Goal: Task Accomplishment & Management: Manage account settings

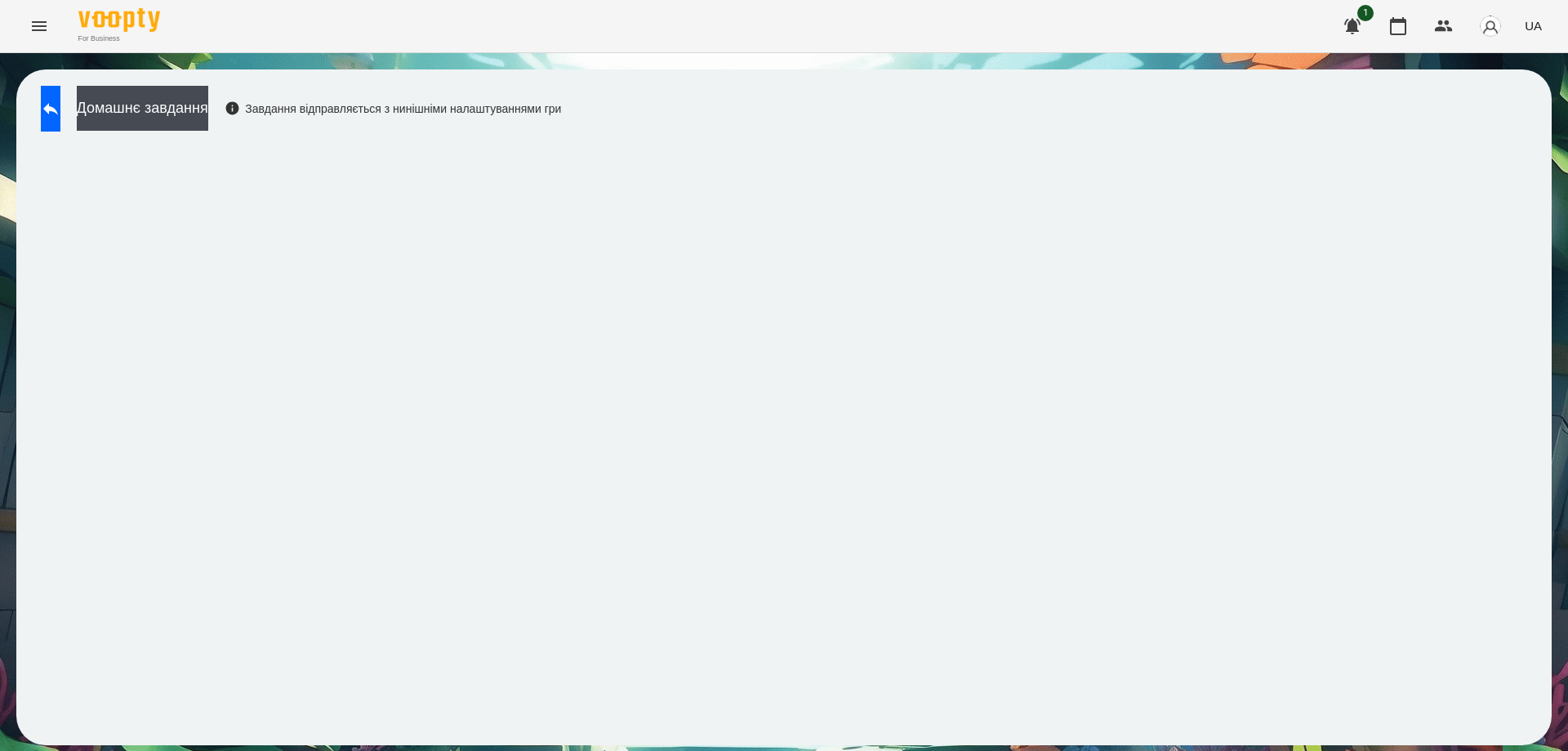
click at [1538, 23] on span "UA" at bounding box center [1532, 26] width 17 height 17
click at [1493, 120] on div "Русский" at bounding box center [1501, 121] width 83 height 29
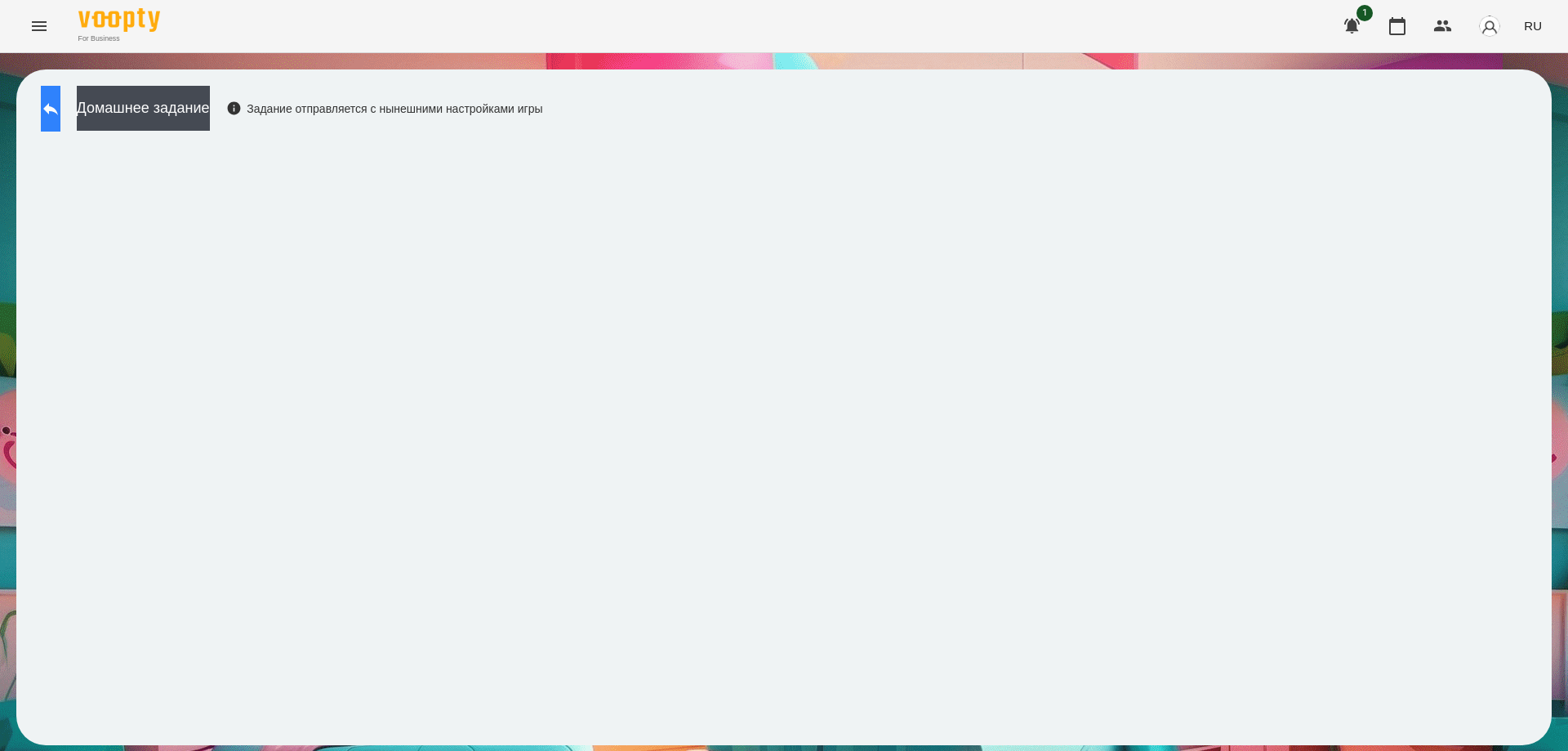
click at [47, 100] on button at bounding box center [50, 109] width 19 height 46
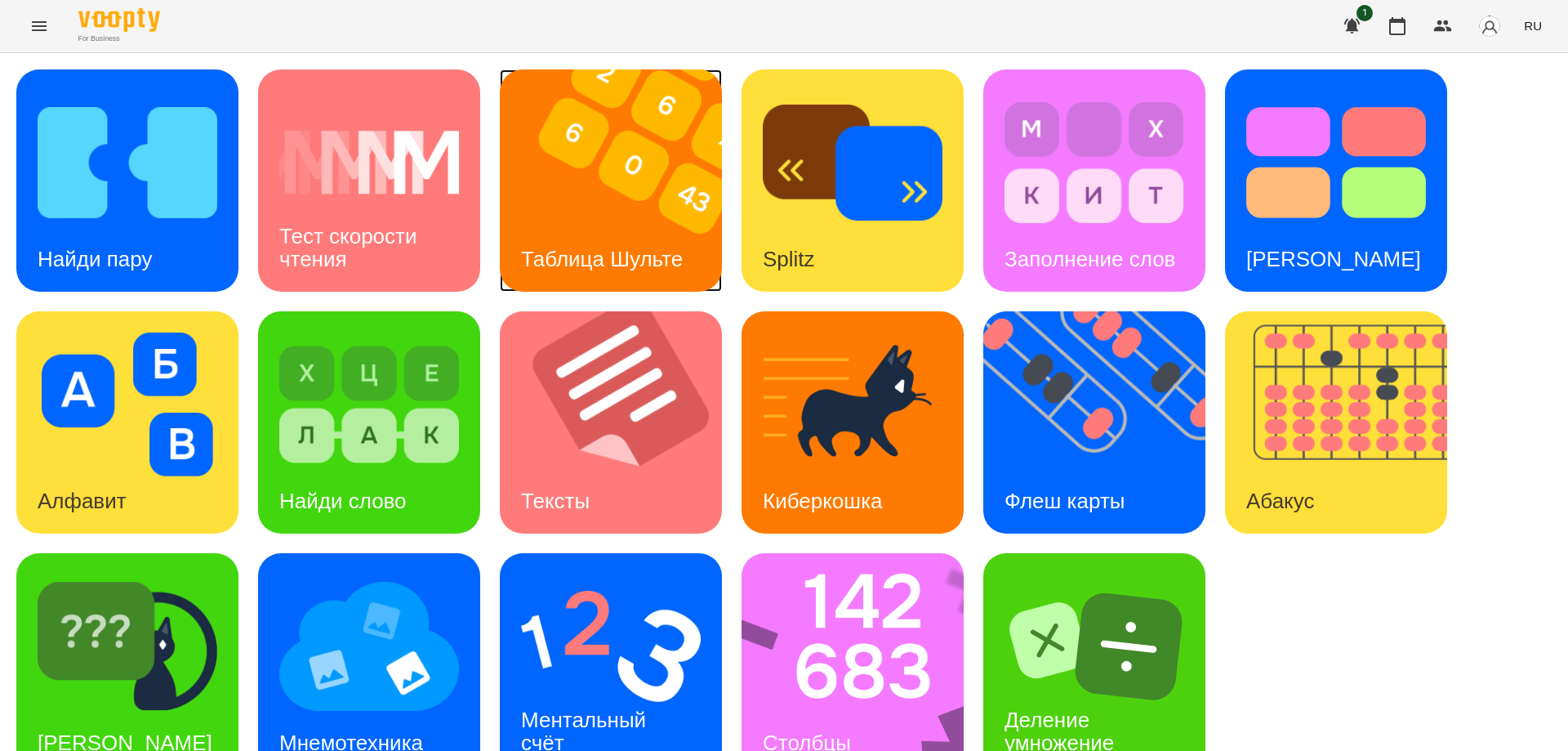
click at [633, 222] on img at bounding box center [621, 180] width 243 height 222
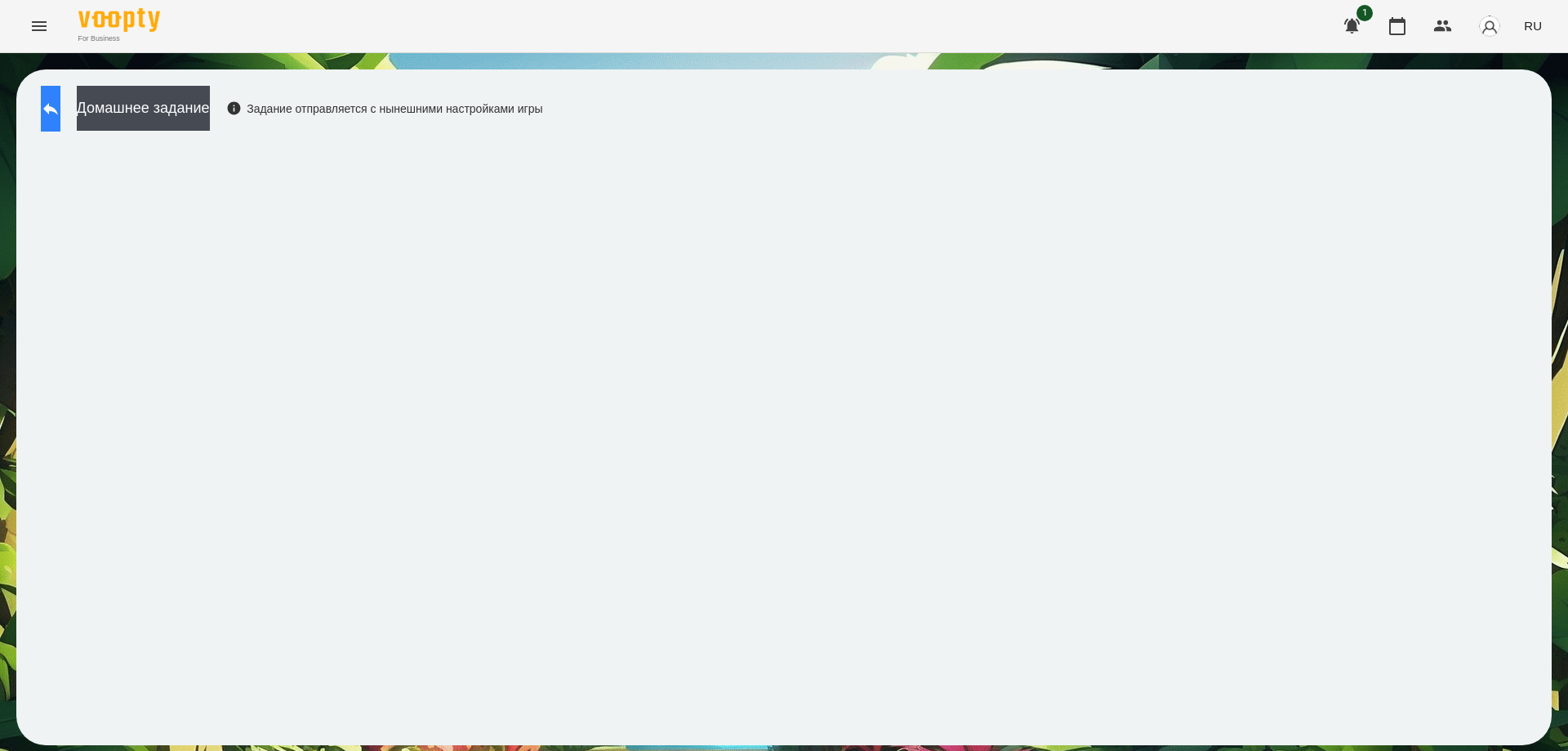
click at [43, 113] on button at bounding box center [50, 109] width 19 height 46
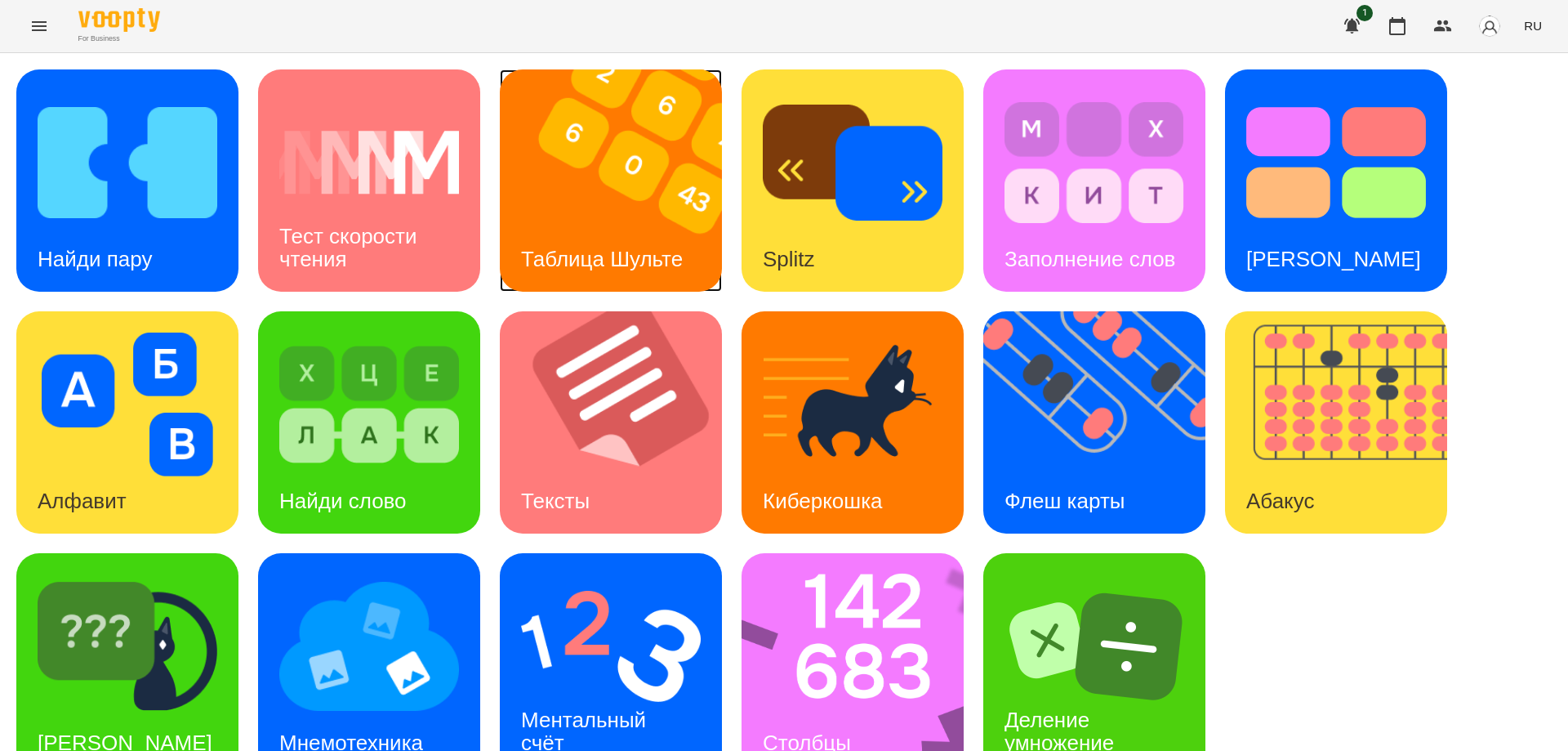
click at [582, 244] on div "Таблица Шульте" at bounding box center [602, 259] width 204 height 65
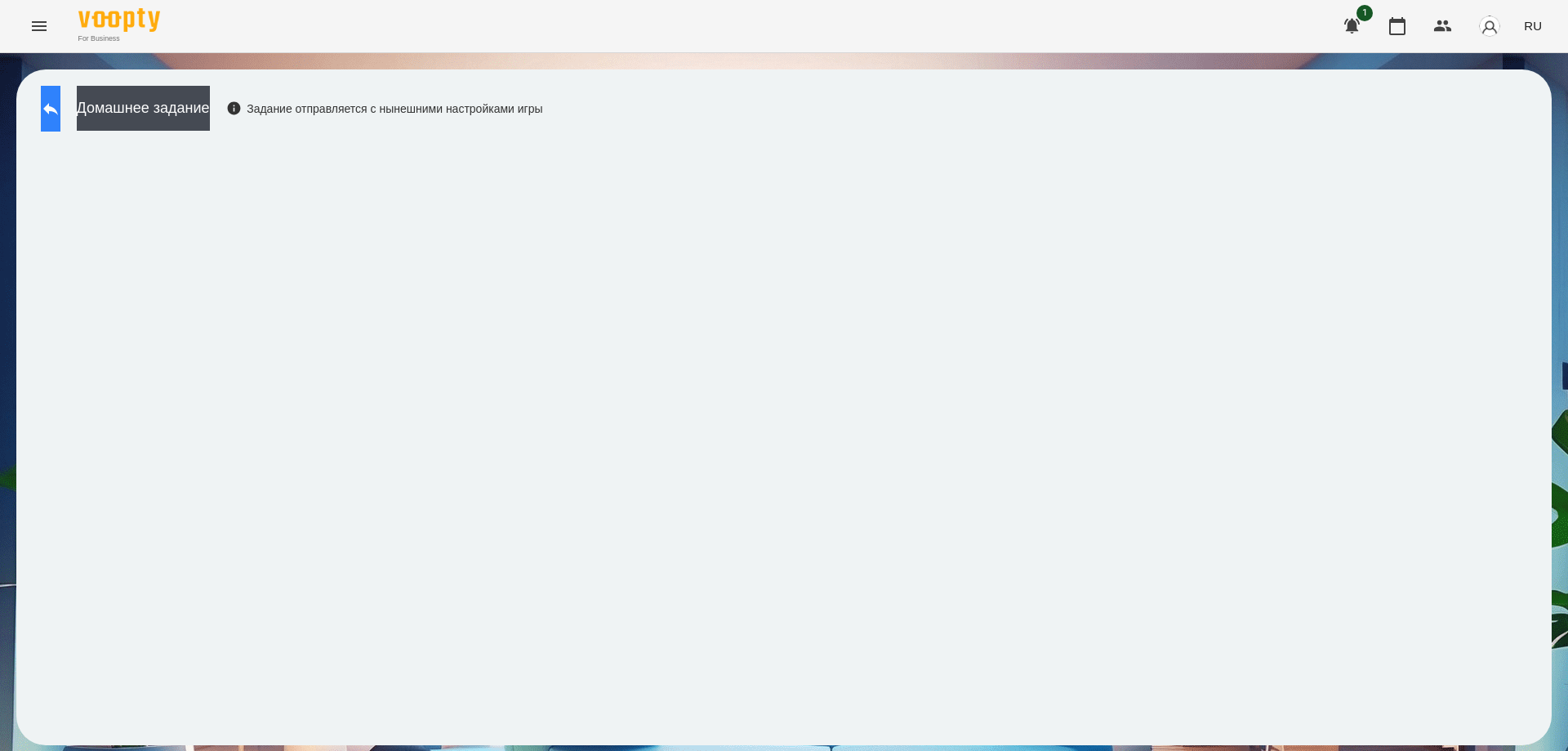
click at [54, 103] on button at bounding box center [50, 109] width 19 height 46
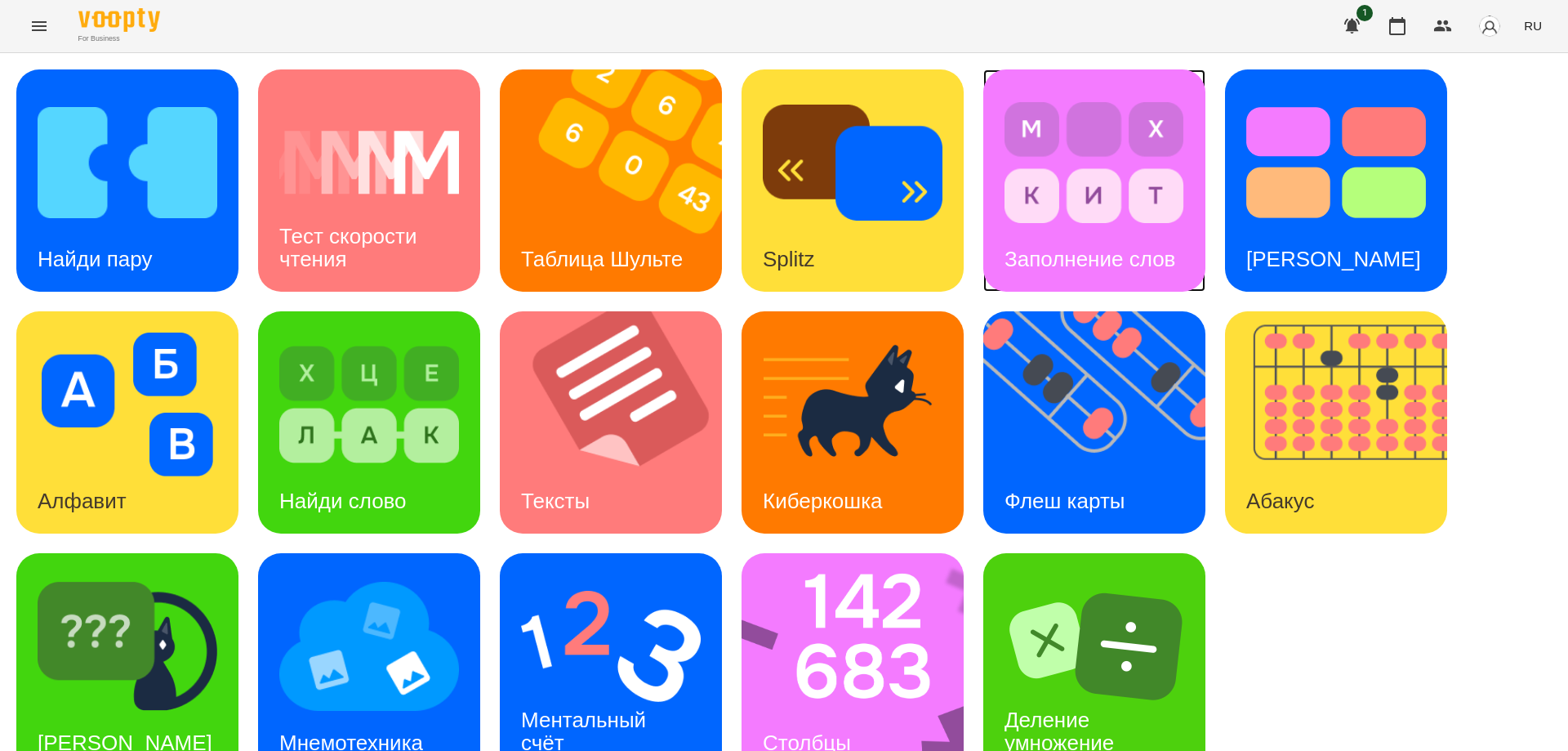
click at [1059, 203] on img at bounding box center [1094, 162] width 180 height 144
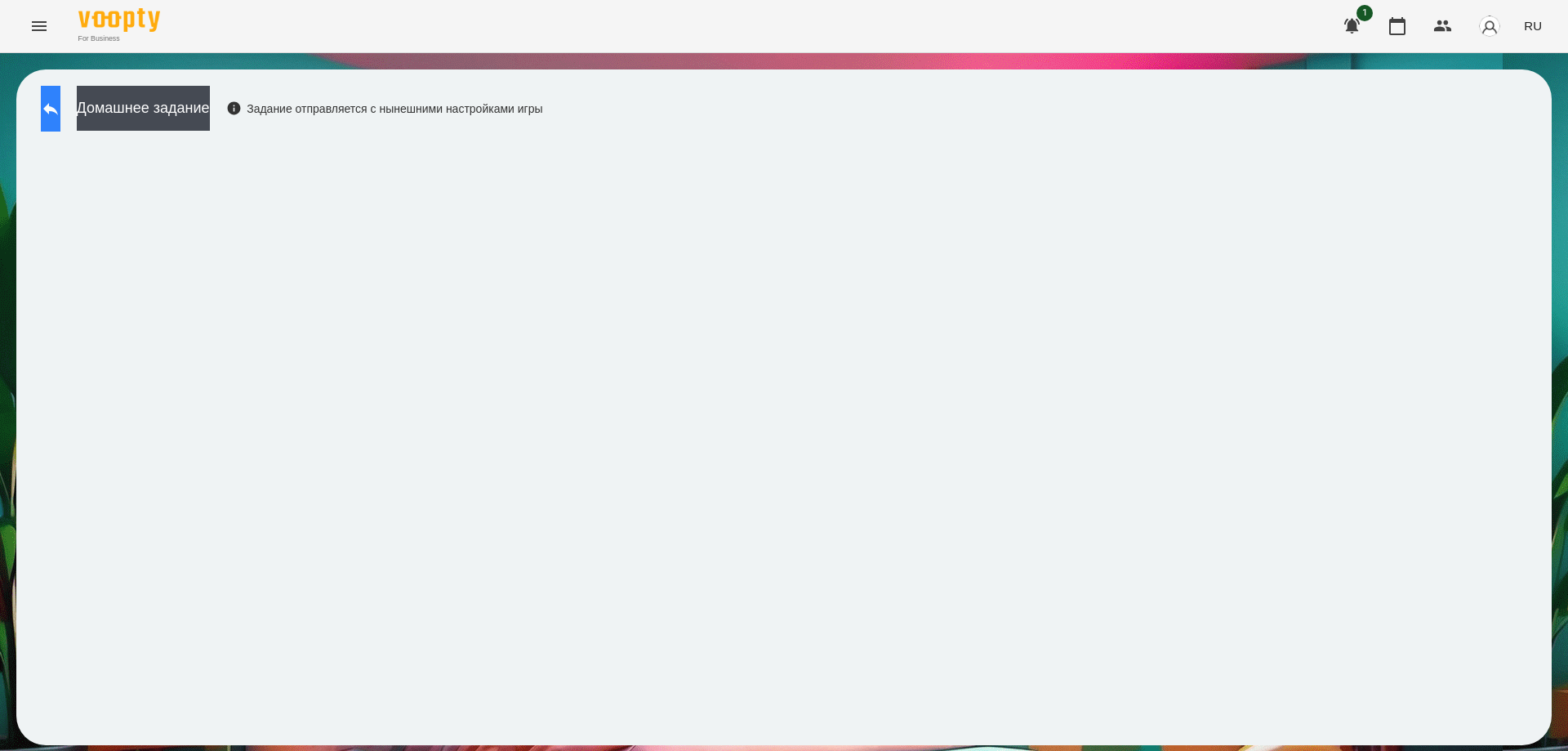
click at [60, 104] on button at bounding box center [50, 109] width 19 height 46
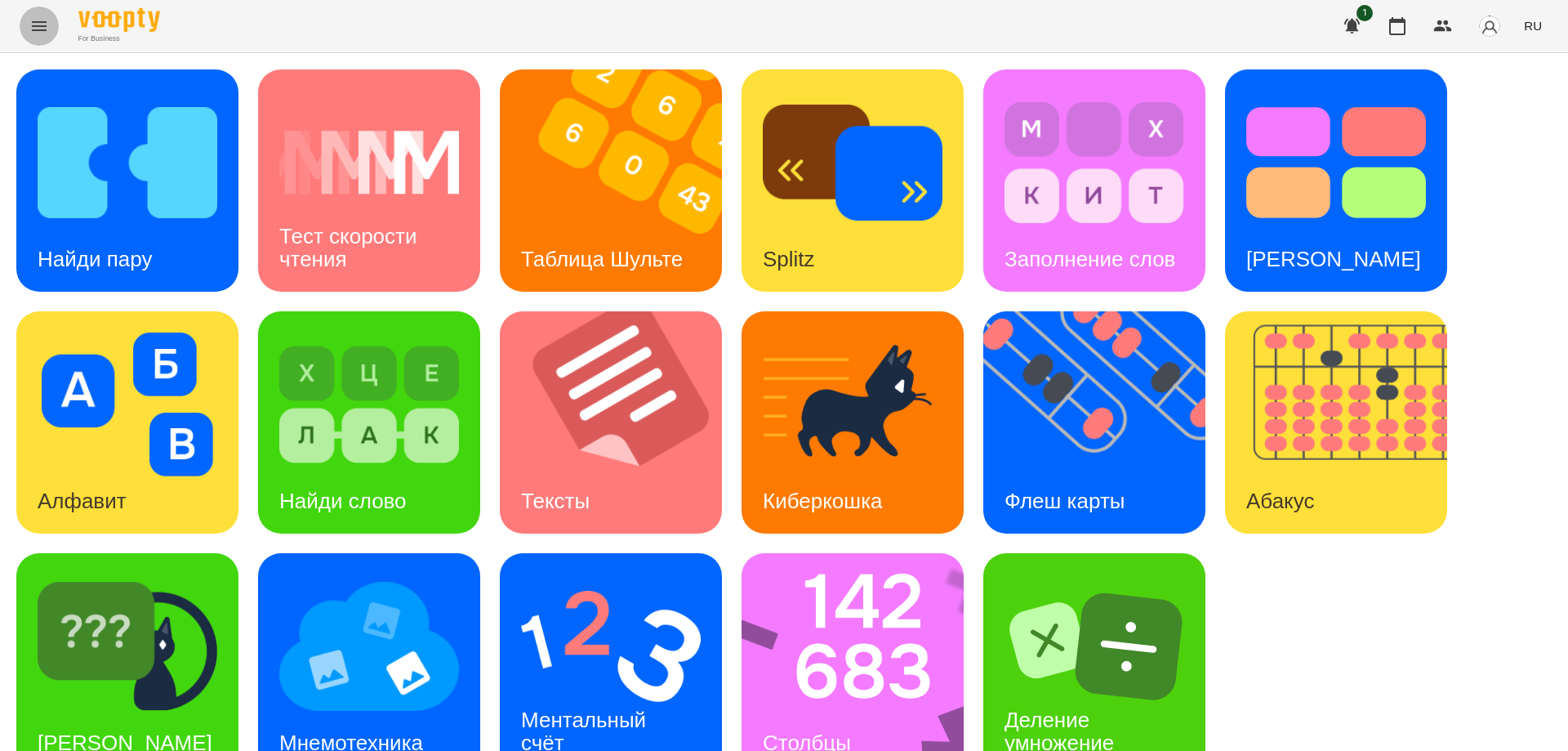
click at [36, 27] on icon "Menu" at bounding box center [38, 26] width 19 height 19
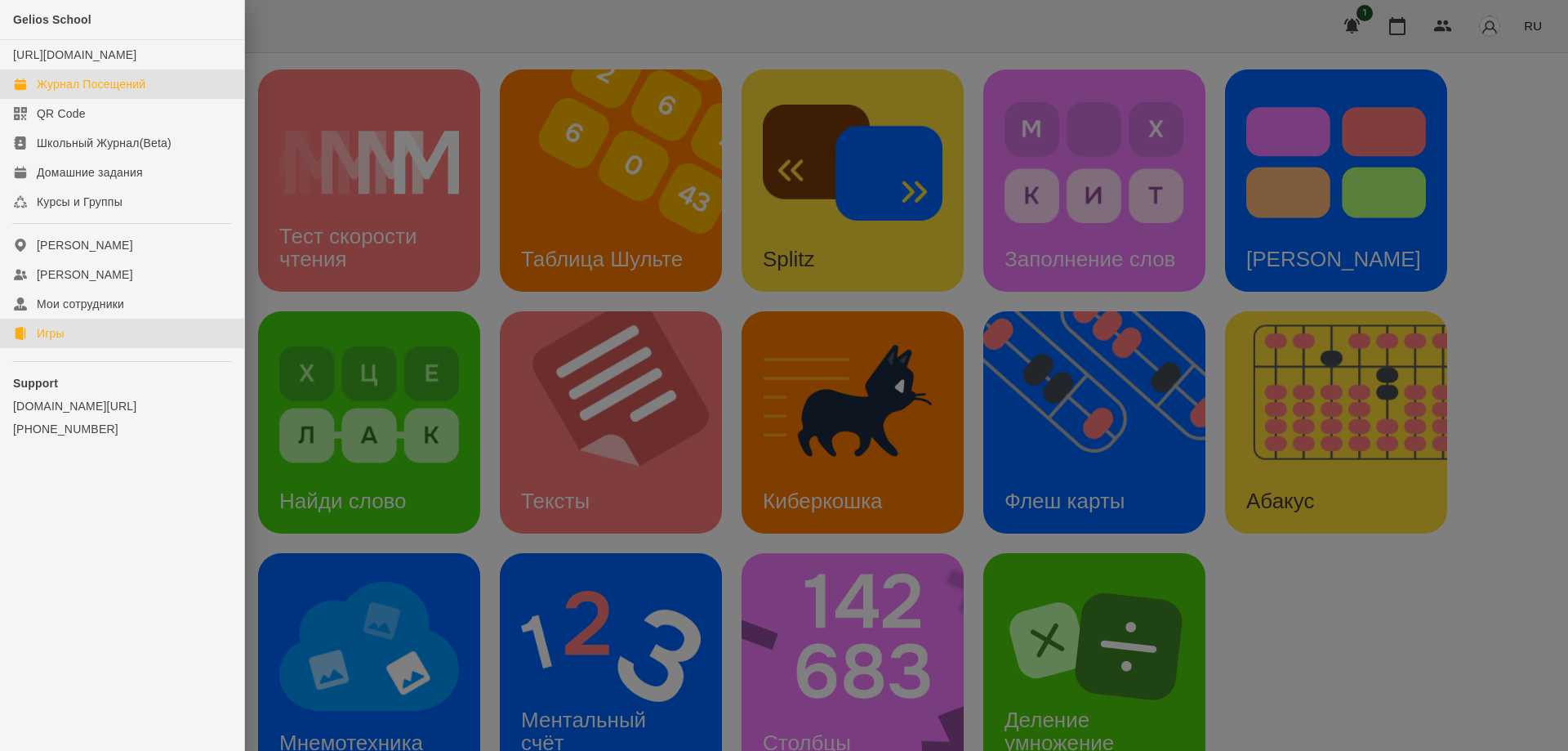
click at [95, 92] on div "Журнал Посещений" at bounding box center [90, 84] width 109 height 16
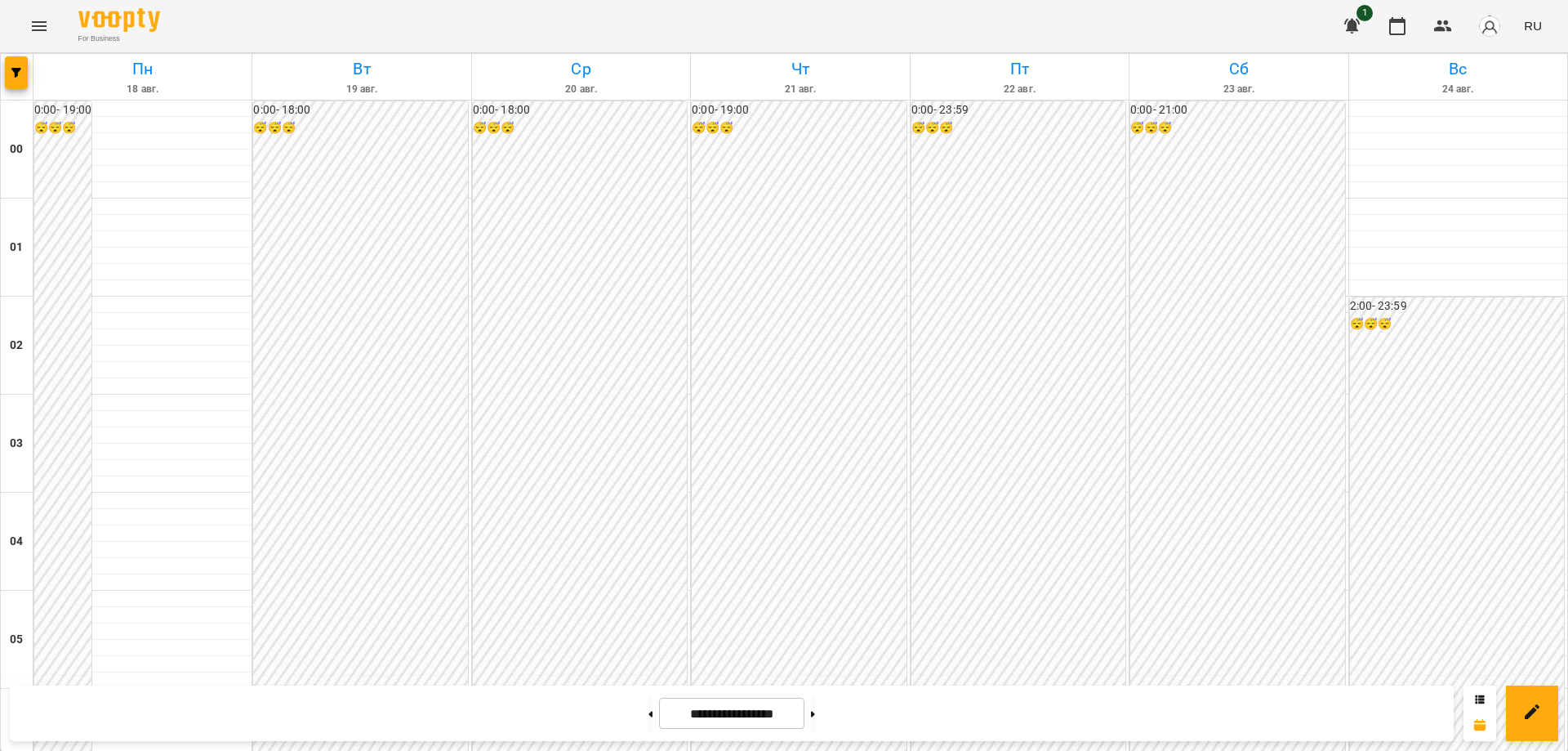
scroll to position [1776, 0]
click at [44, 27] on icon "Menu" at bounding box center [38, 26] width 19 height 19
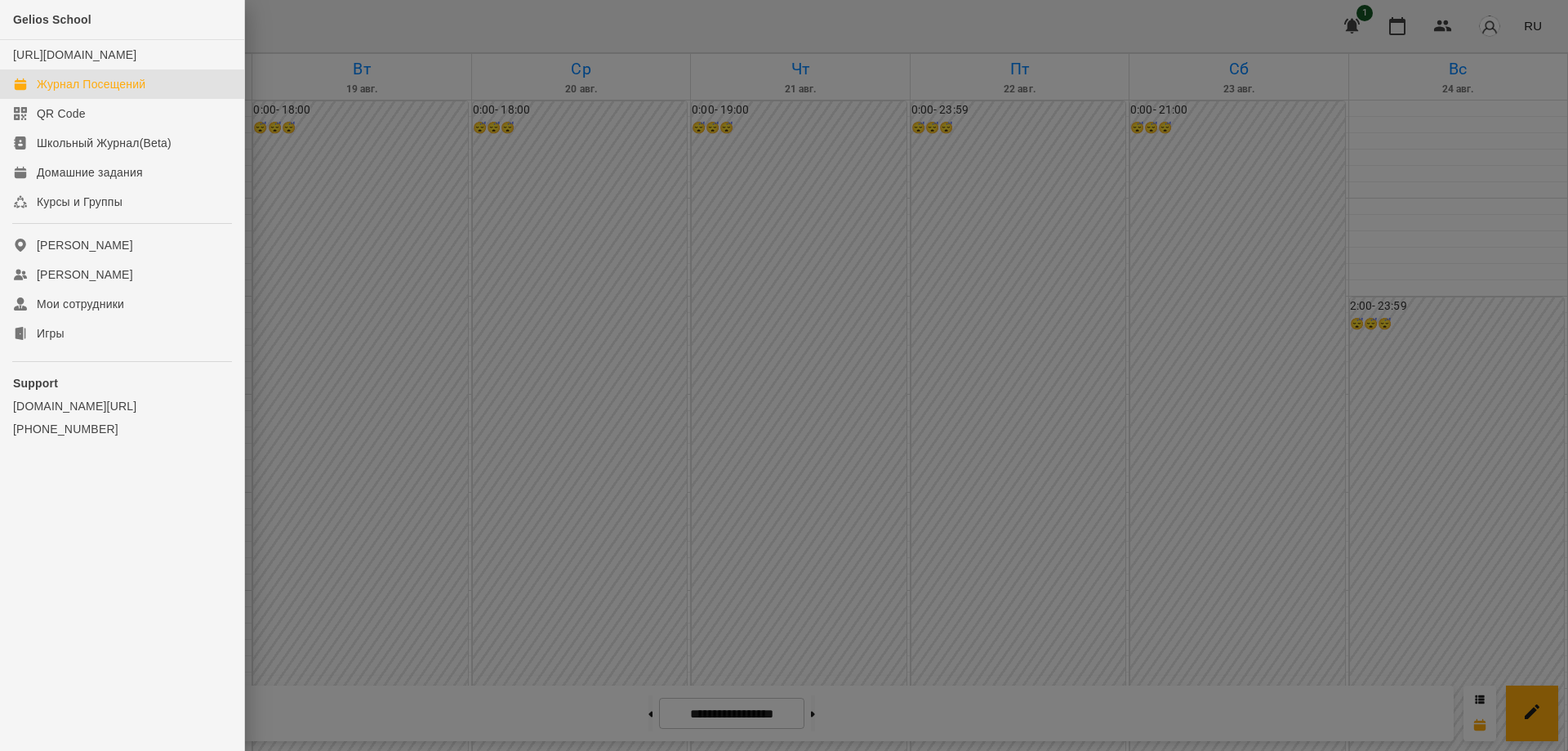
click at [80, 90] on link "Журнал Посещений" at bounding box center [122, 84] width 244 height 29
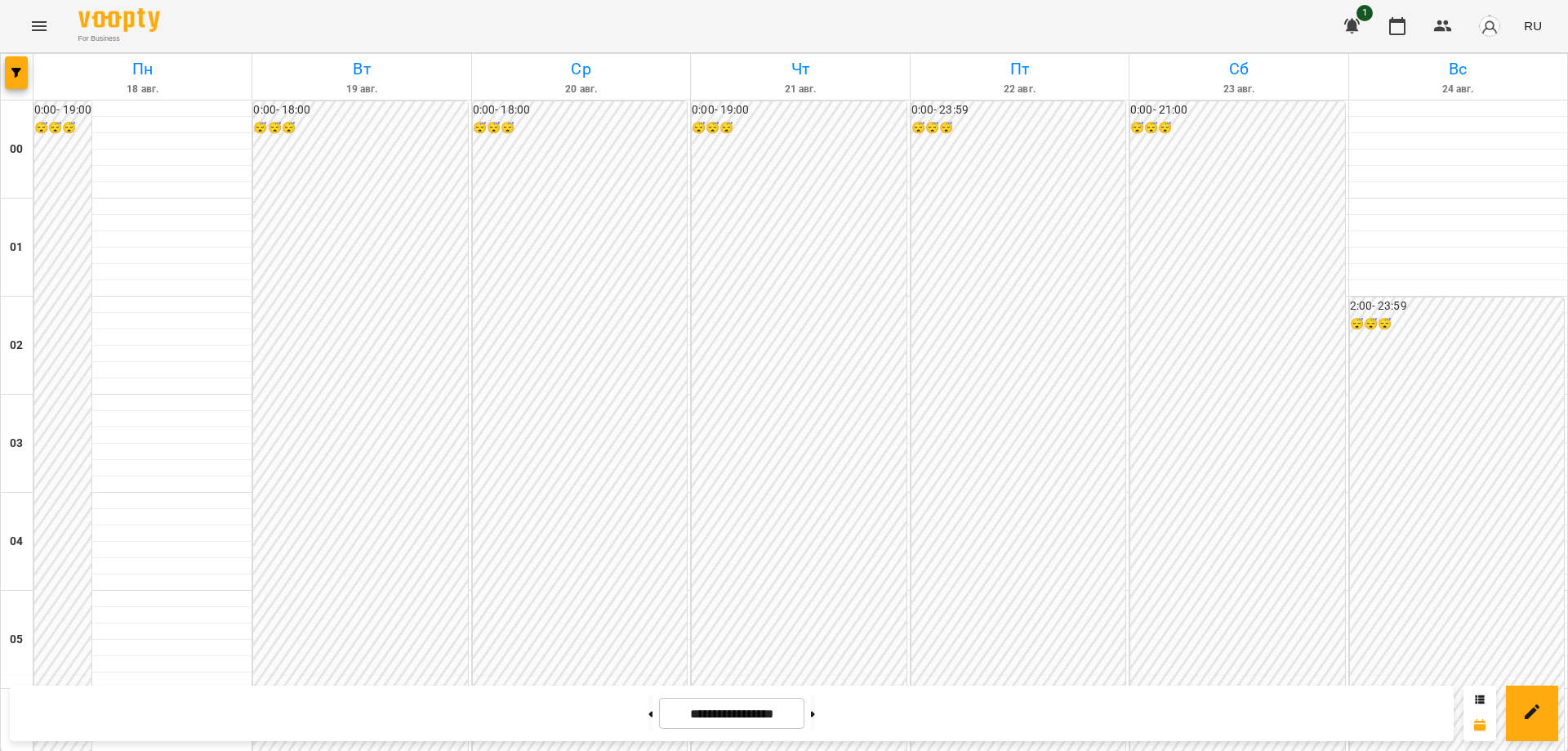
scroll to position [1633, 0]
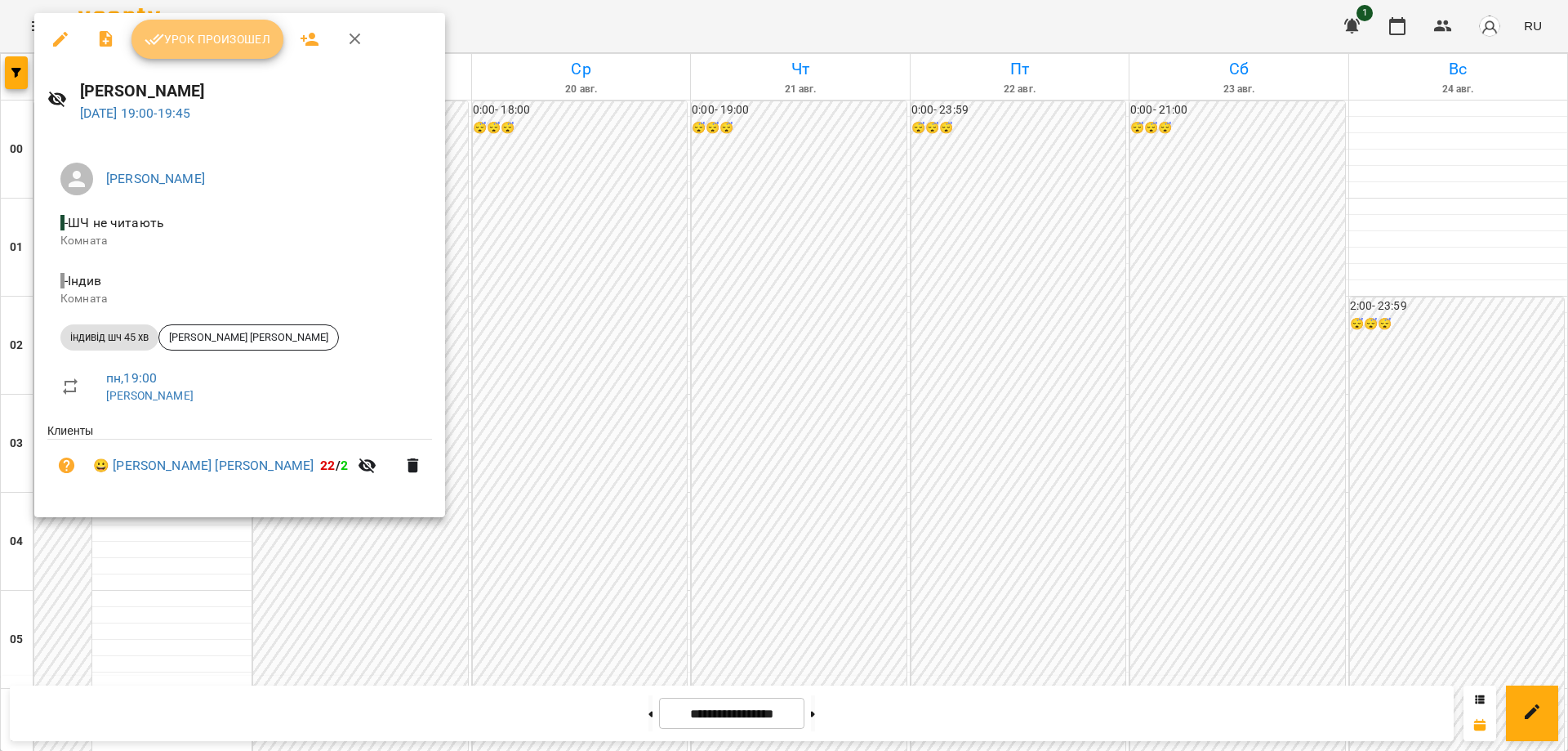
click at [219, 32] on span "Урок произошел" at bounding box center [207, 38] width 126 height 19
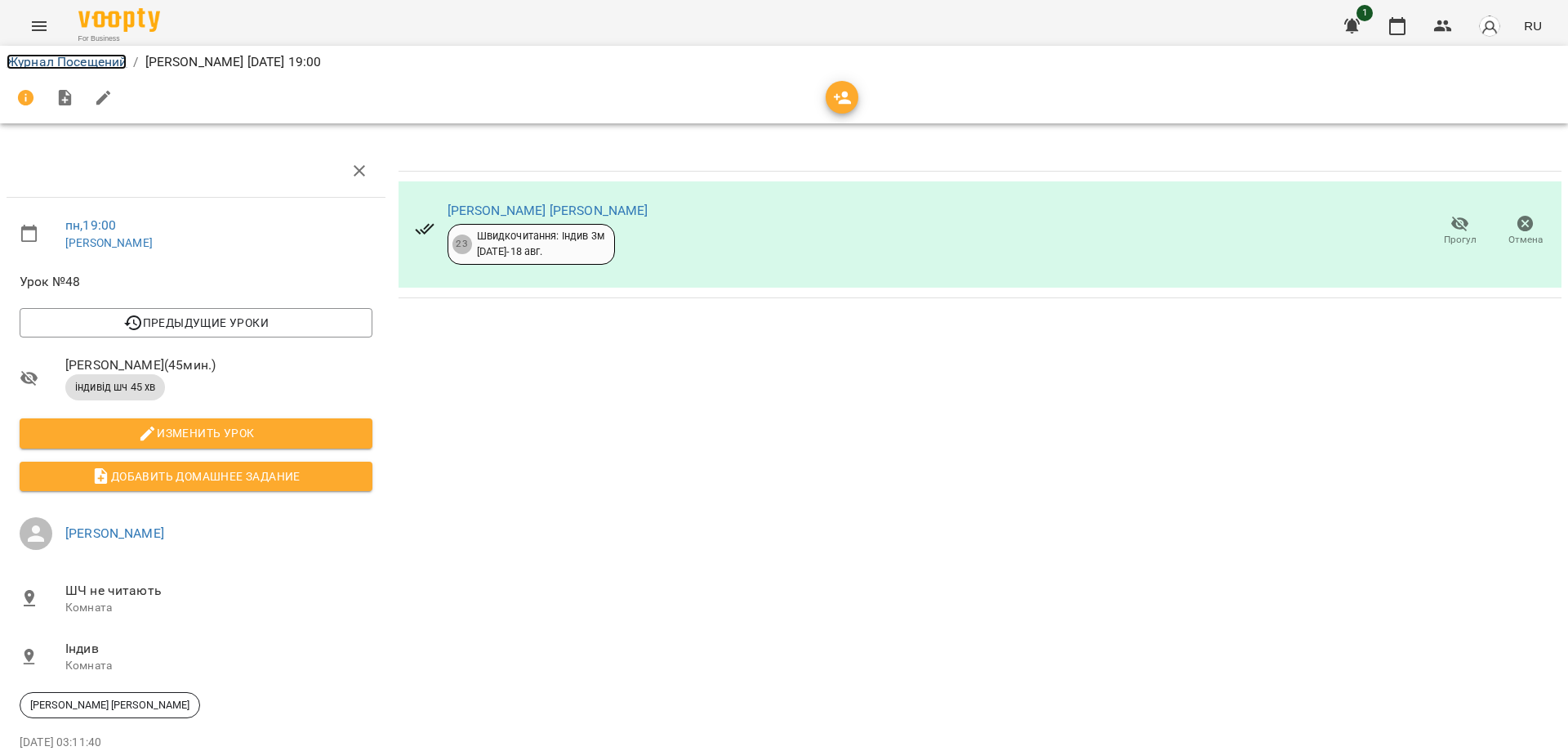
click at [54, 63] on link "Журнал Посещений" at bounding box center [67, 61] width 120 height 16
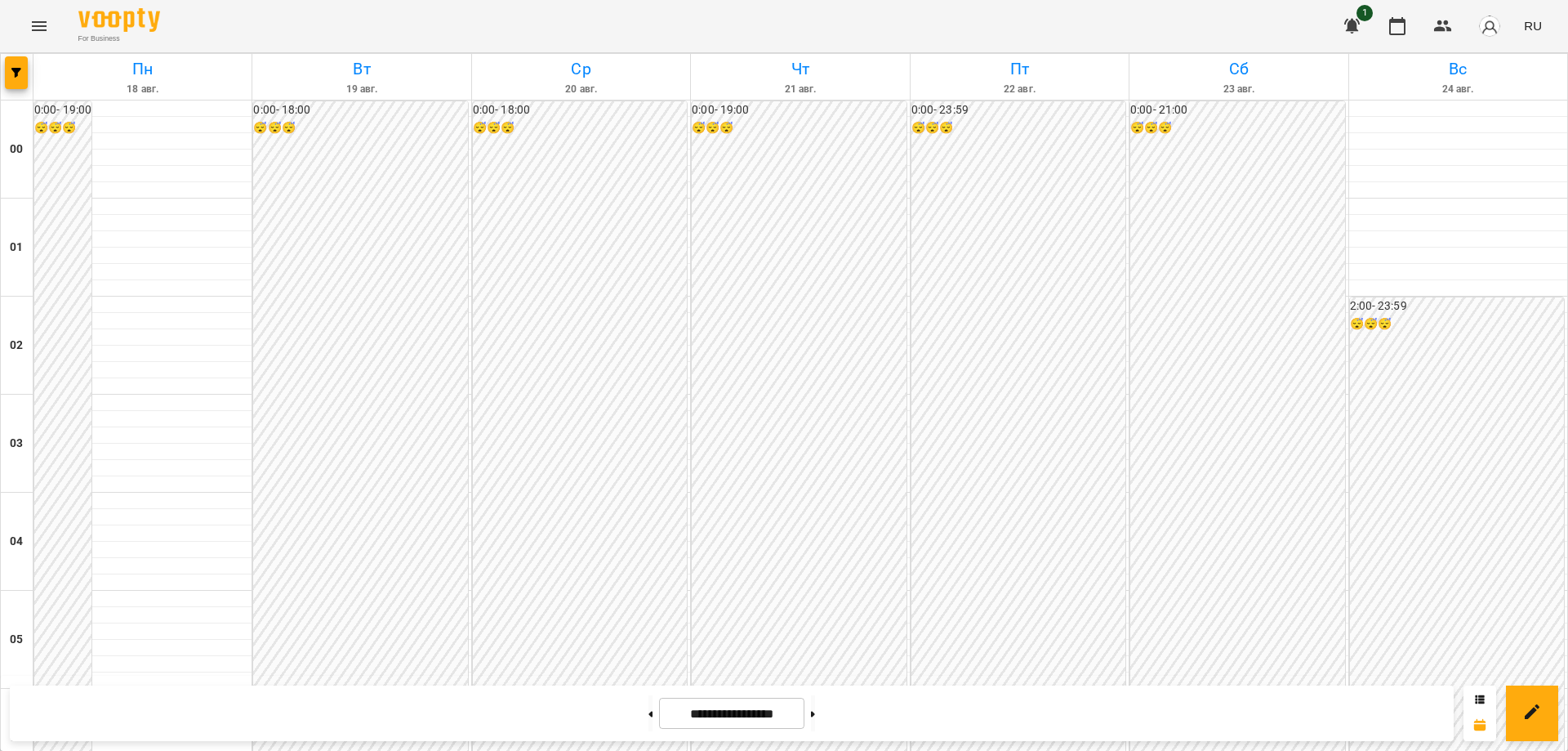
scroll to position [1716, 0]
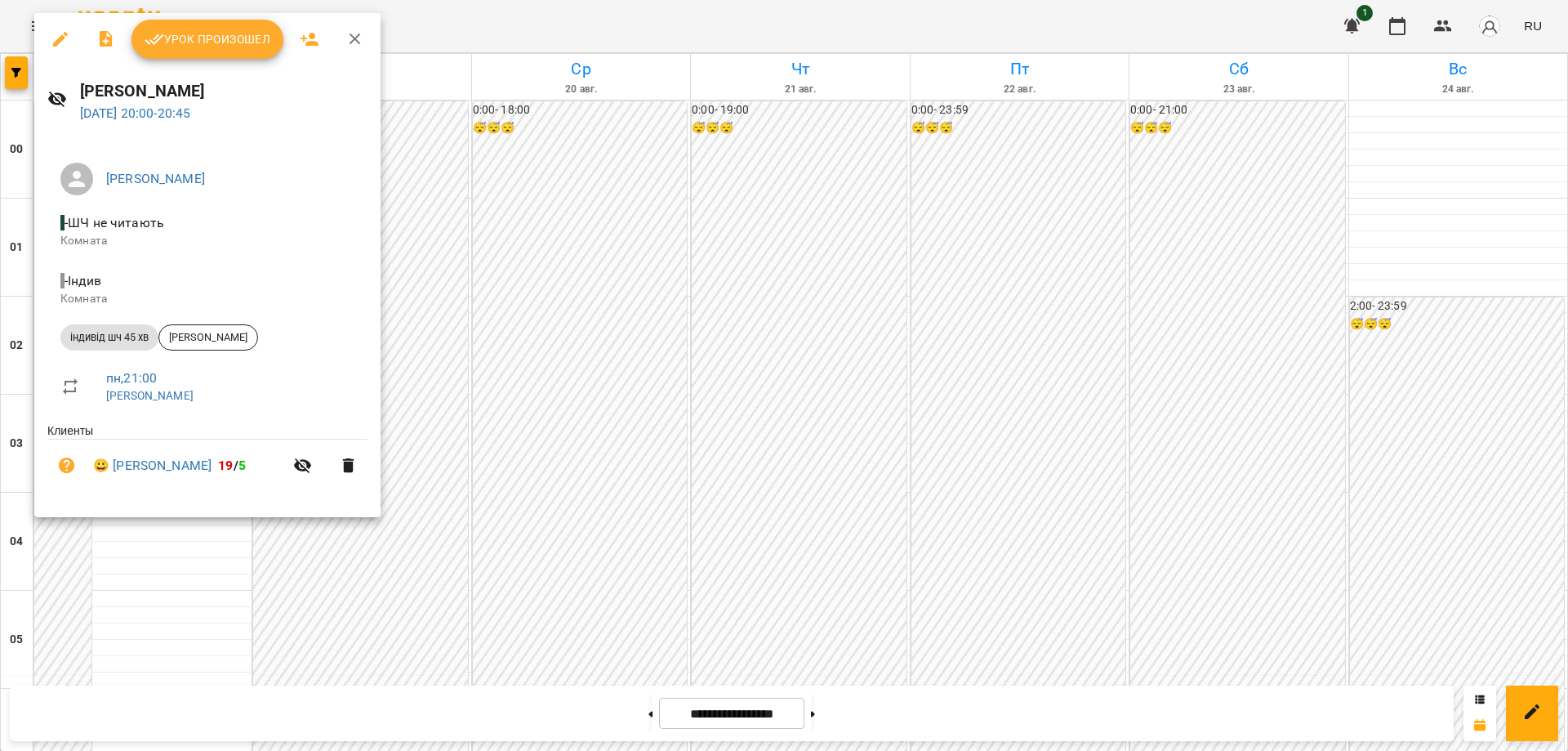
click at [163, 41] on span "Урок произошел" at bounding box center [207, 38] width 126 height 19
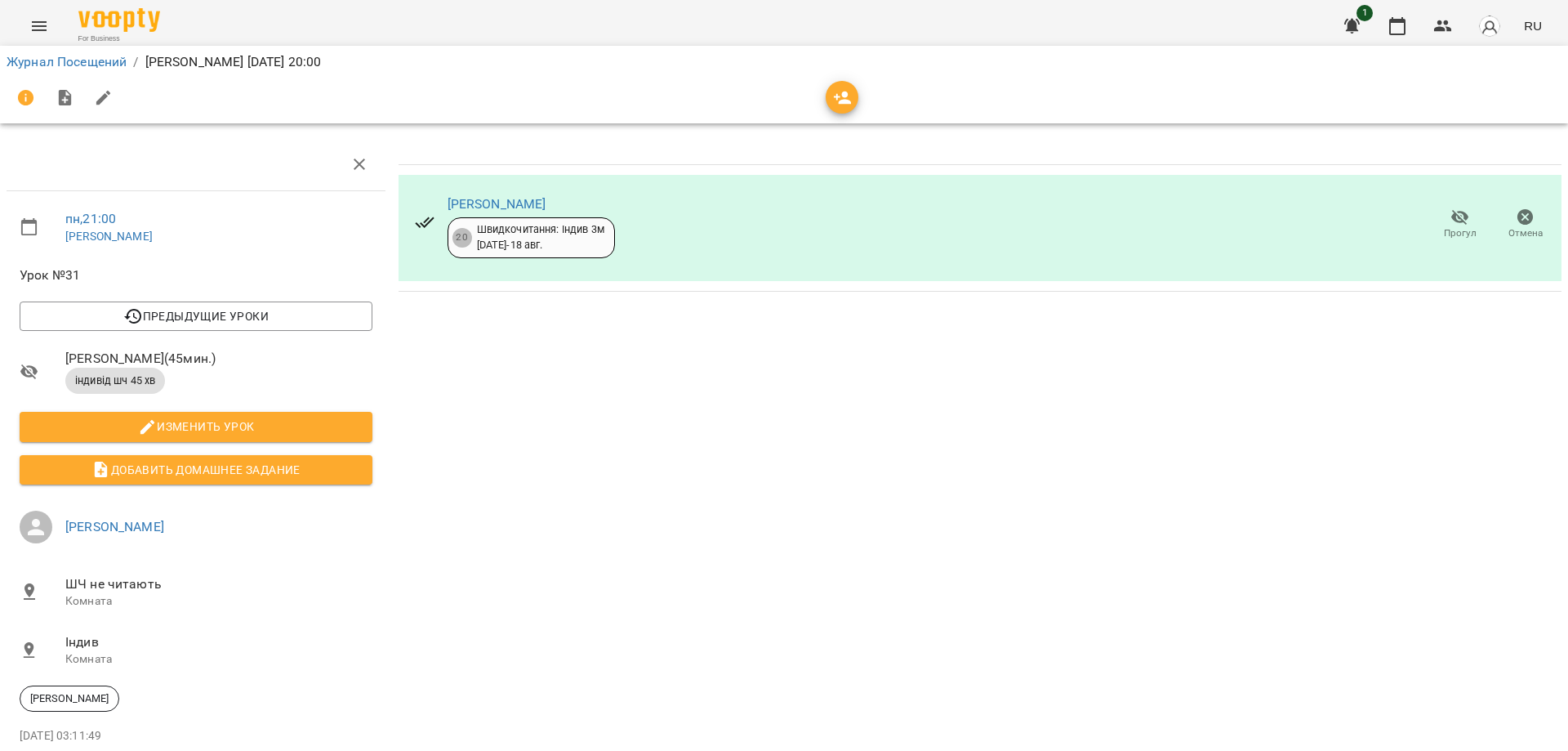
scroll to position [142, 0]
click at [79, 70] on li "Журнал Посещений" at bounding box center [67, 61] width 120 height 19
click at [85, 63] on link "Журнал Посещений" at bounding box center [67, 61] width 120 height 16
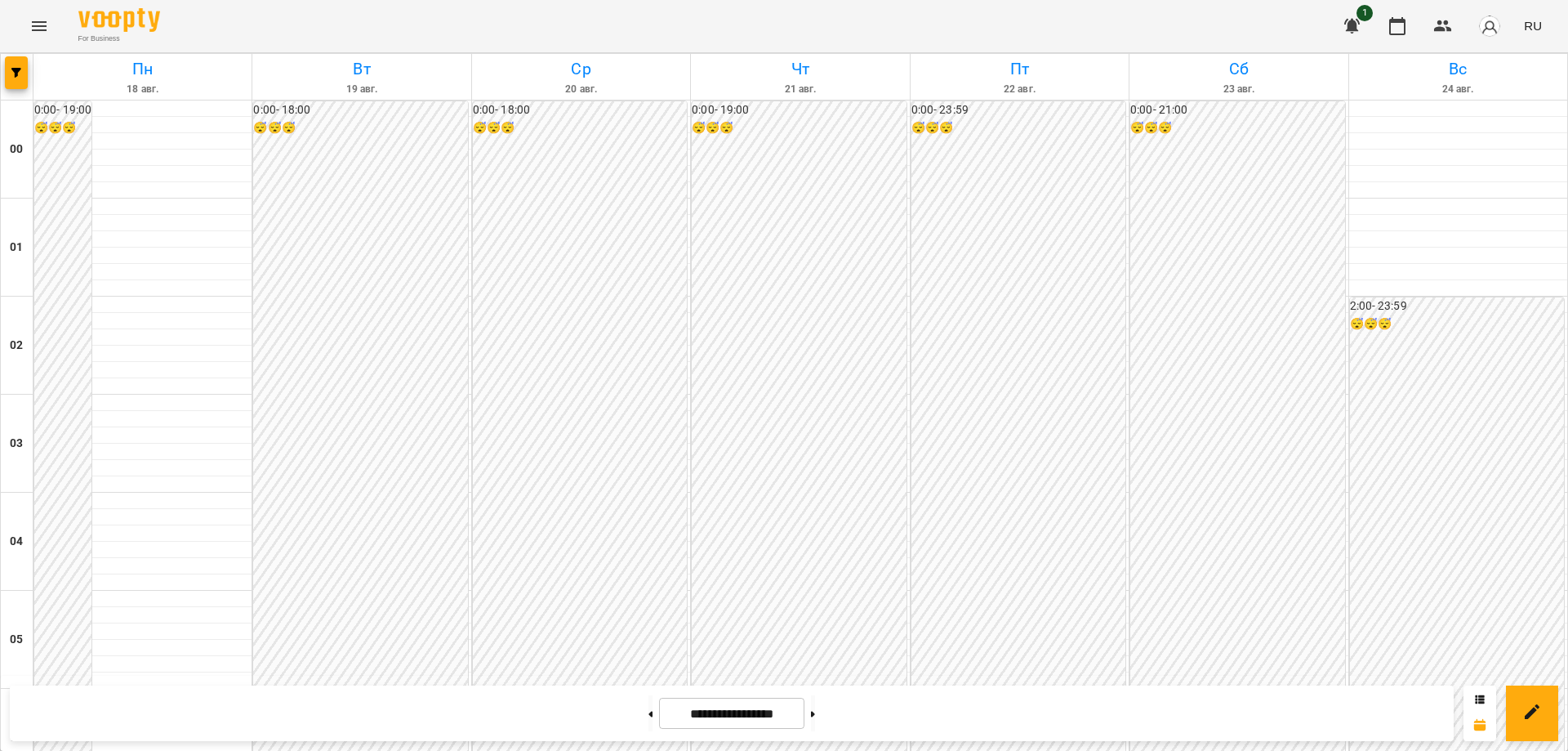
scroll to position [1633, 0]
